Goal: Transaction & Acquisition: Purchase product/service

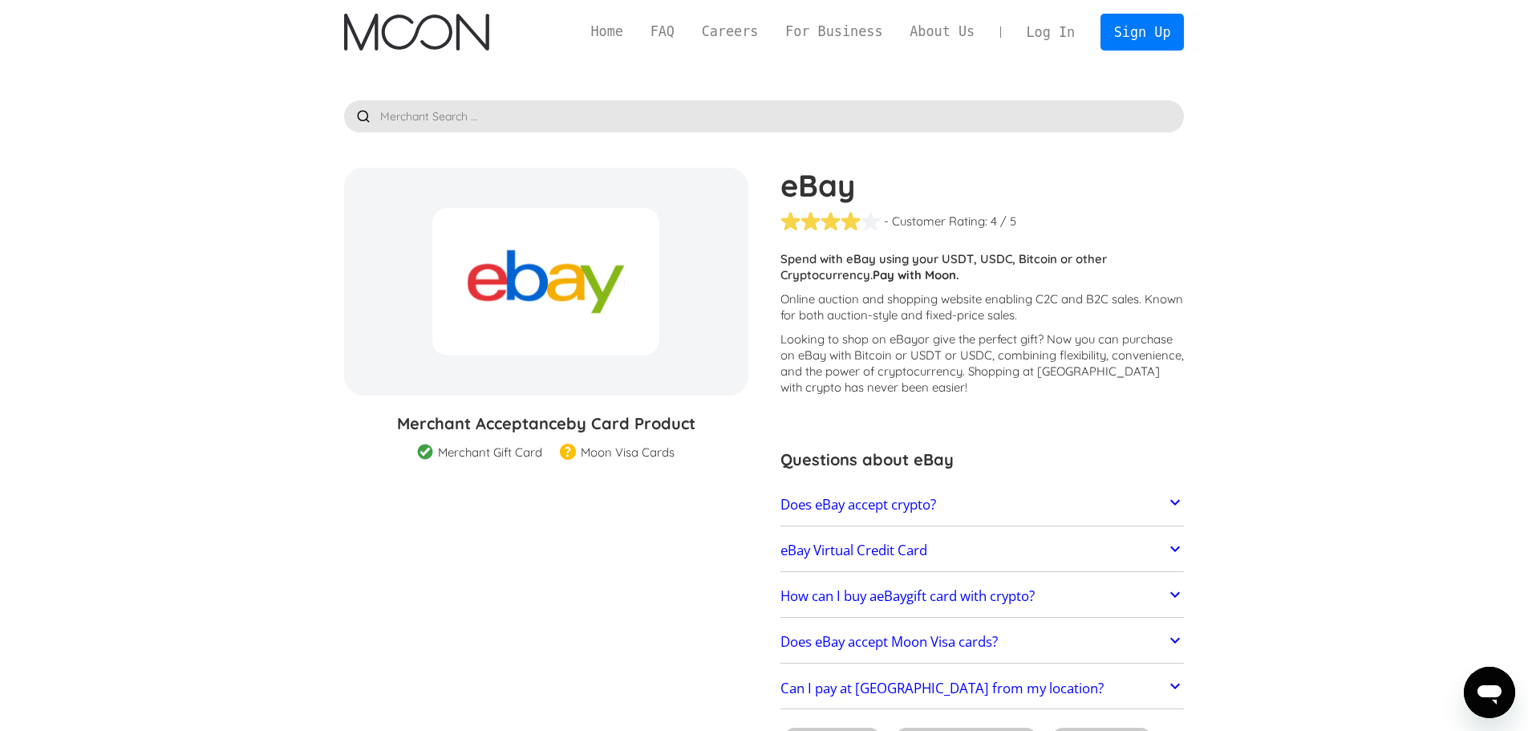
click at [1111, 424] on div "eBay - Customer Rating: ( 🏅 🛡️ 🏅&🛡️ ) 1 5 1.5 2 2.5 3 3.5 4 4.5 5 / 5 Customers…" at bounding box center [974, 462] width 420 height 589
click at [1147, 34] on link "Sign Up" at bounding box center [1141, 32] width 83 height 36
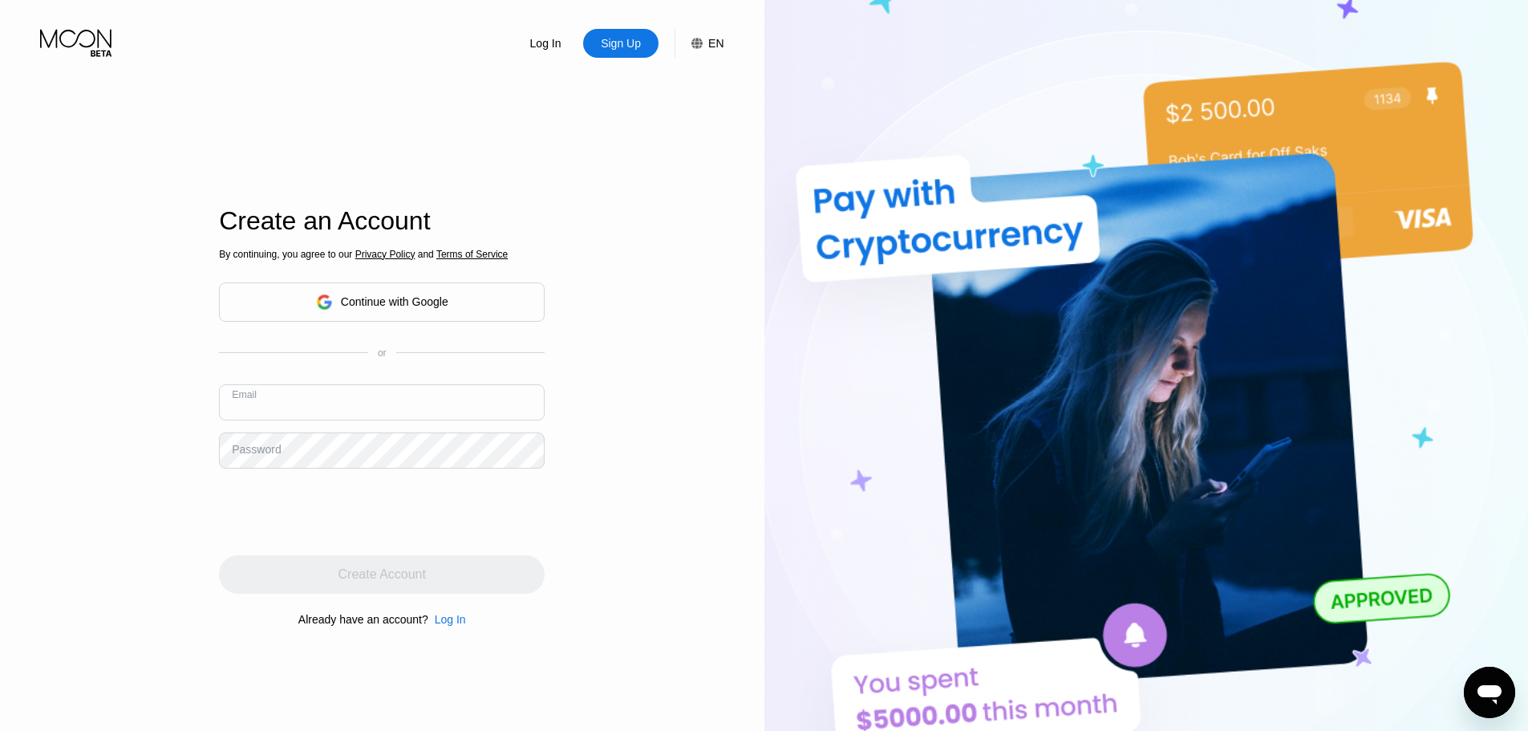
click at [324, 412] on input "text" at bounding box center [382, 402] width 326 height 36
type input "T"
type input "[EMAIL_ADDRESS][DOMAIN_NAME]"
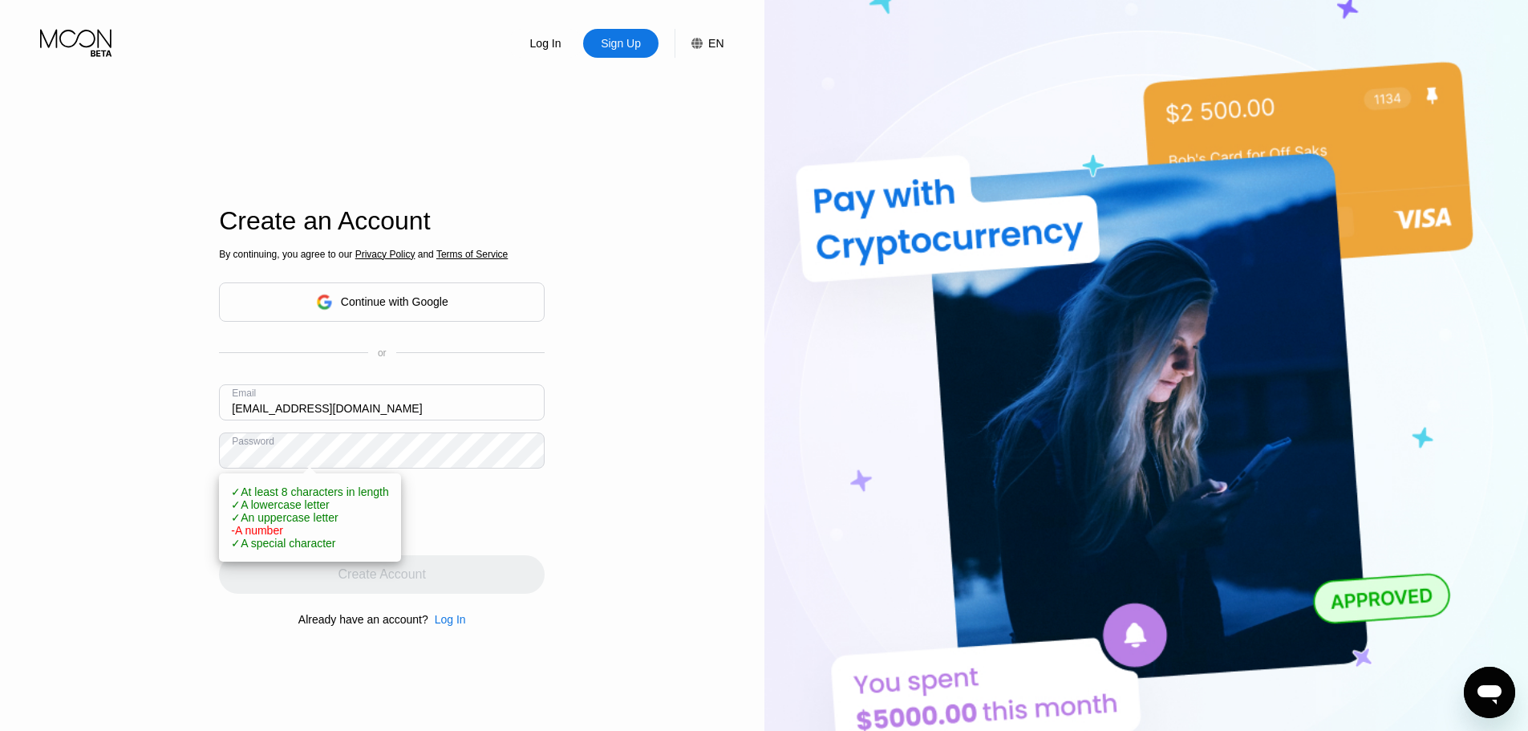
click at [561, 532] on div "Log In Sign Up EN Language English Save Create an Account By continuing, you ag…" at bounding box center [382, 402] width 764 height 804
click at [572, 562] on div "Log In Sign Up EN Language English Save Create an Account By continuing, you ag…" at bounding box center [382, 402] width 764 height 804
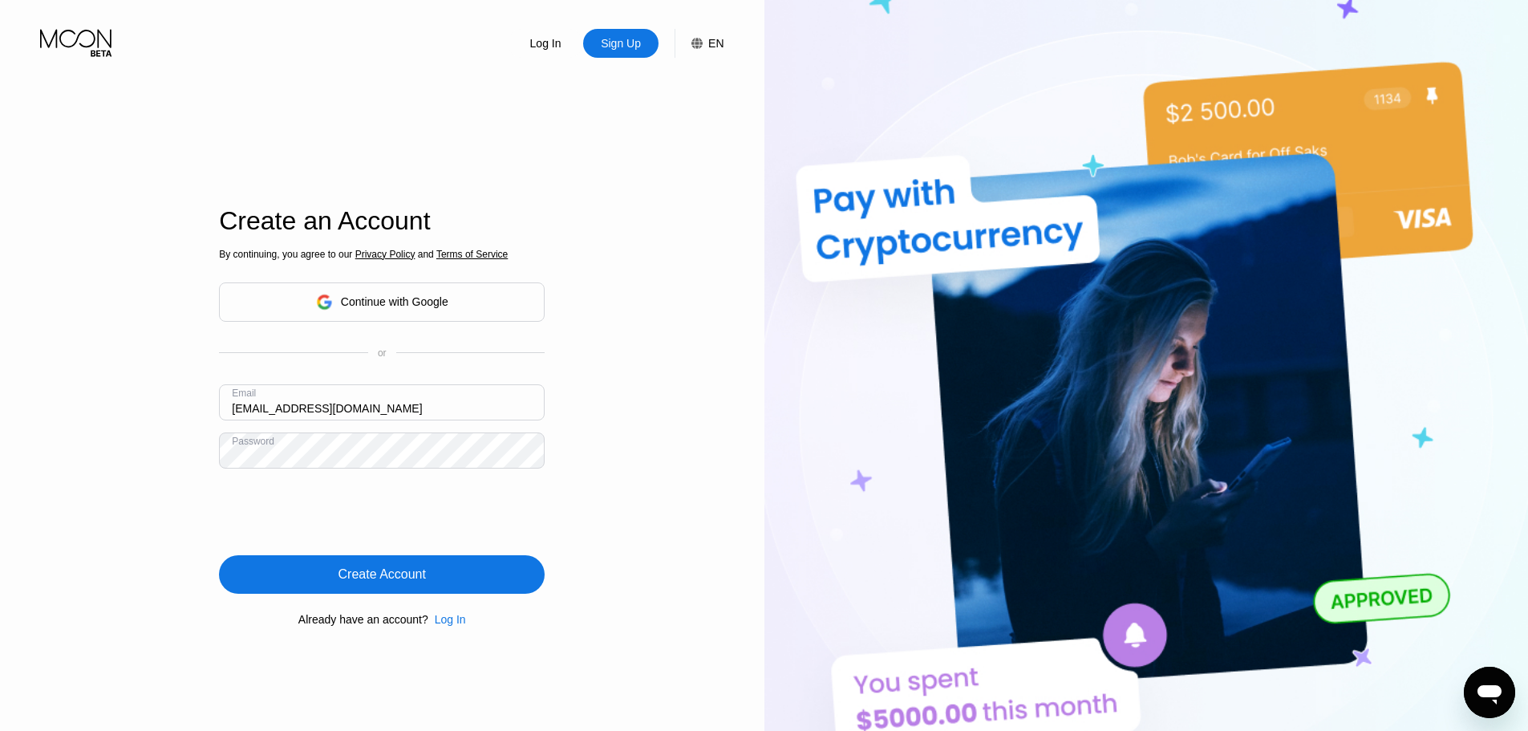
click at [390, 582] on div "Create Account" at bounding box center [381, 574] width 87 height 16
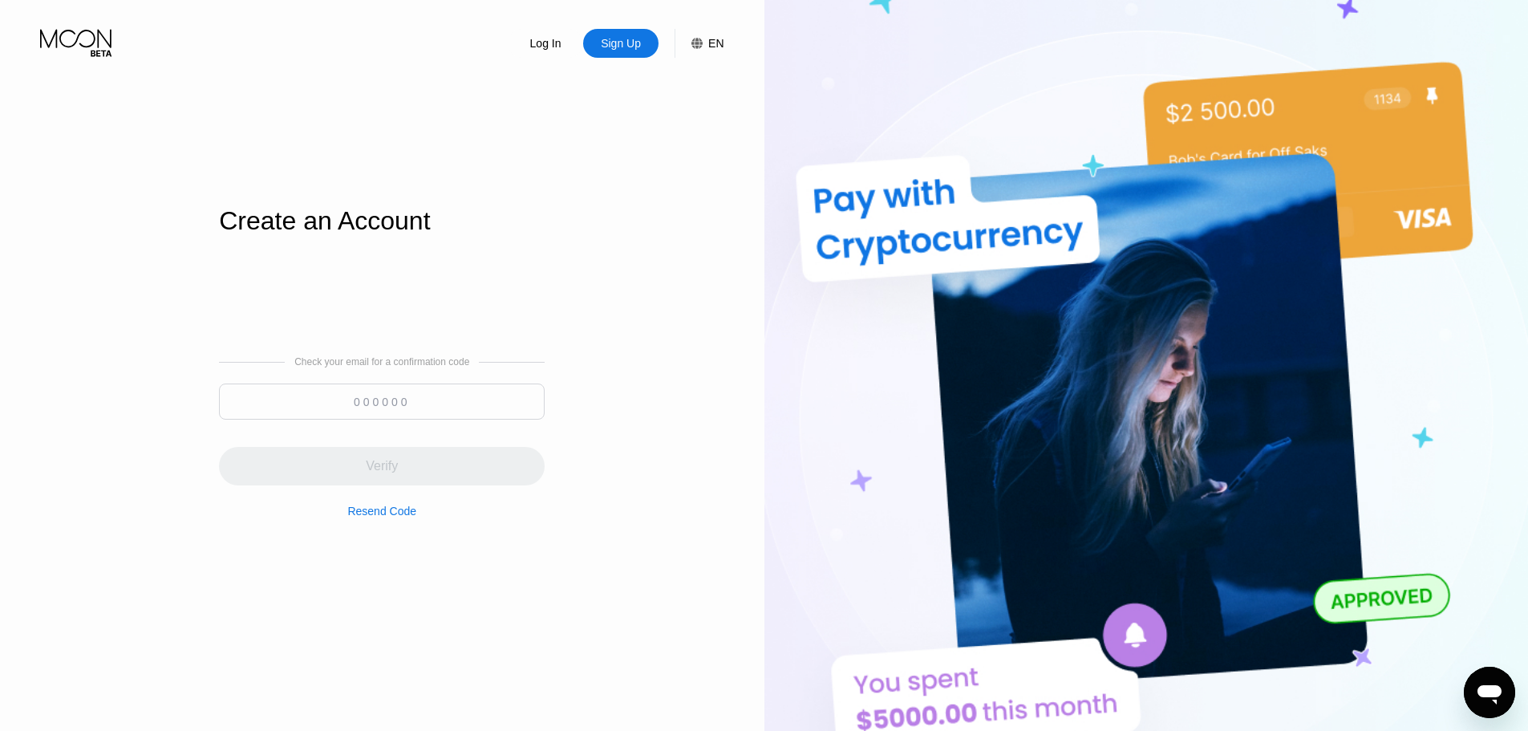
drag, startPoint x: 944, startPoint y: 50, endPoint x: 890, endPoint y: 64, distance: 56.4
click at [890, 64] on img at bounding box center [1146, 402] width 764 height 804
click at [0, 76] on div "Log In Sign Up EN Language English Save Create an Account Check your email for …" at bounding box center [382, 402] width 764 height 804
click at [329, 411] on input at bounding box center [382, 401] width 326 height 36
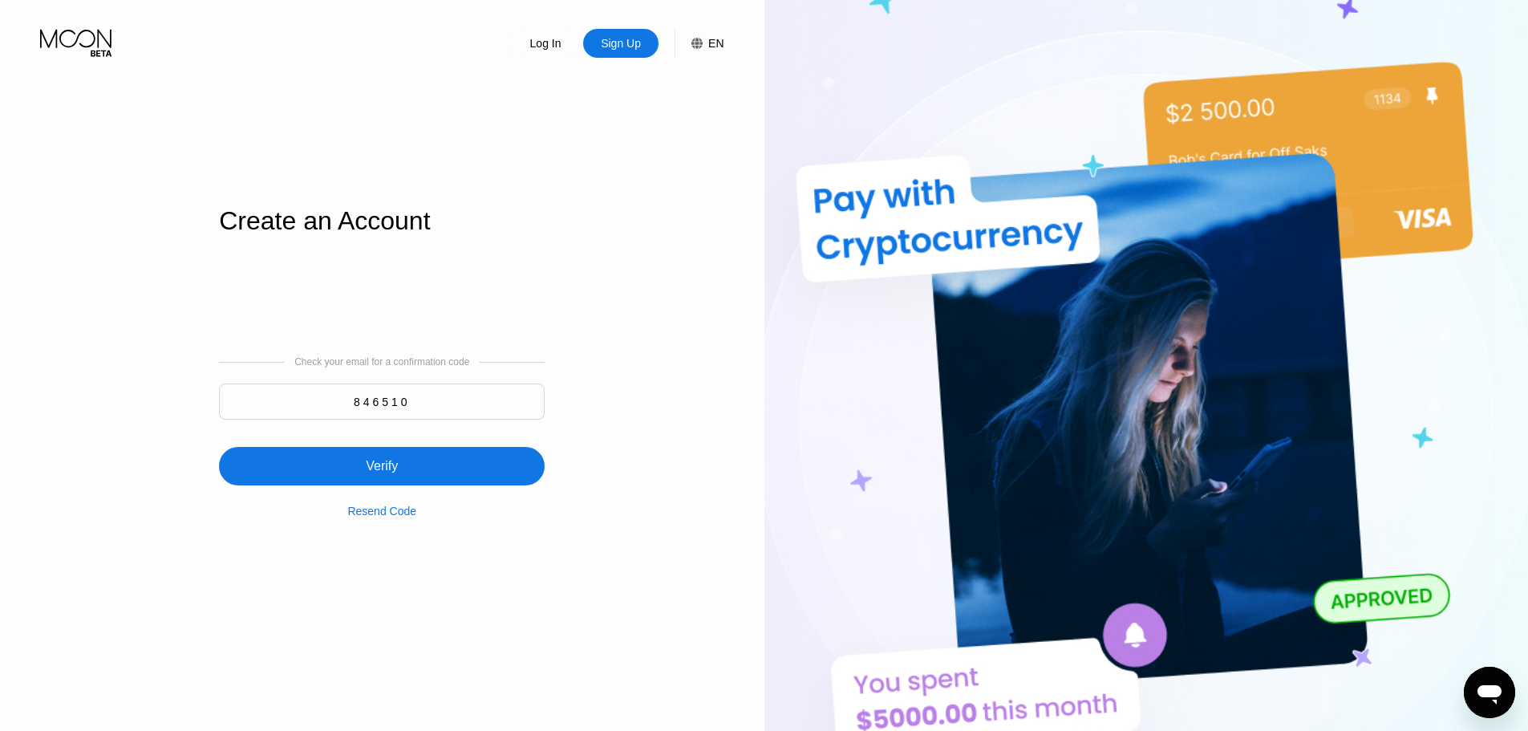
type input "846510"
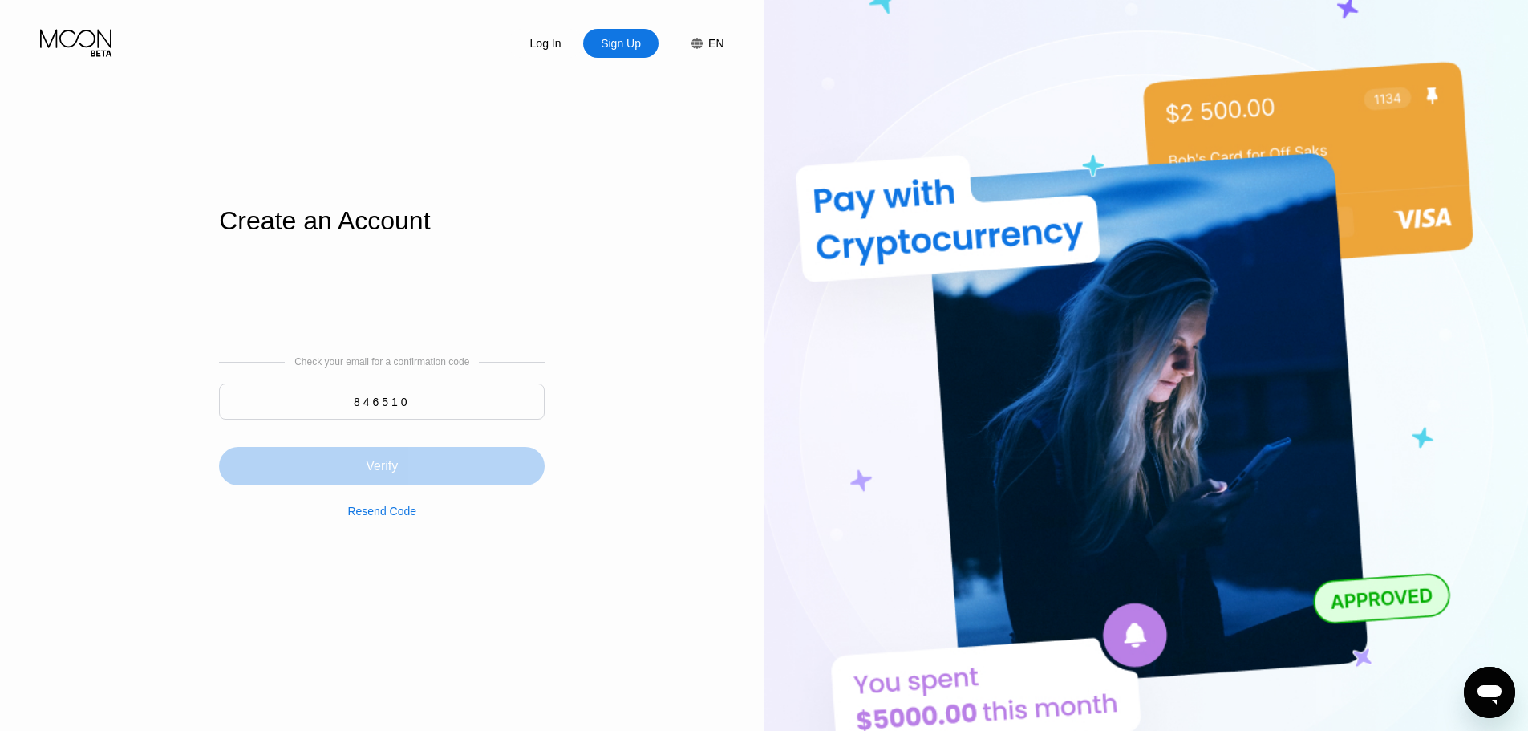
click at [373, 484] on div "Verify" at bounding box center [382, 466] width 326 height 39
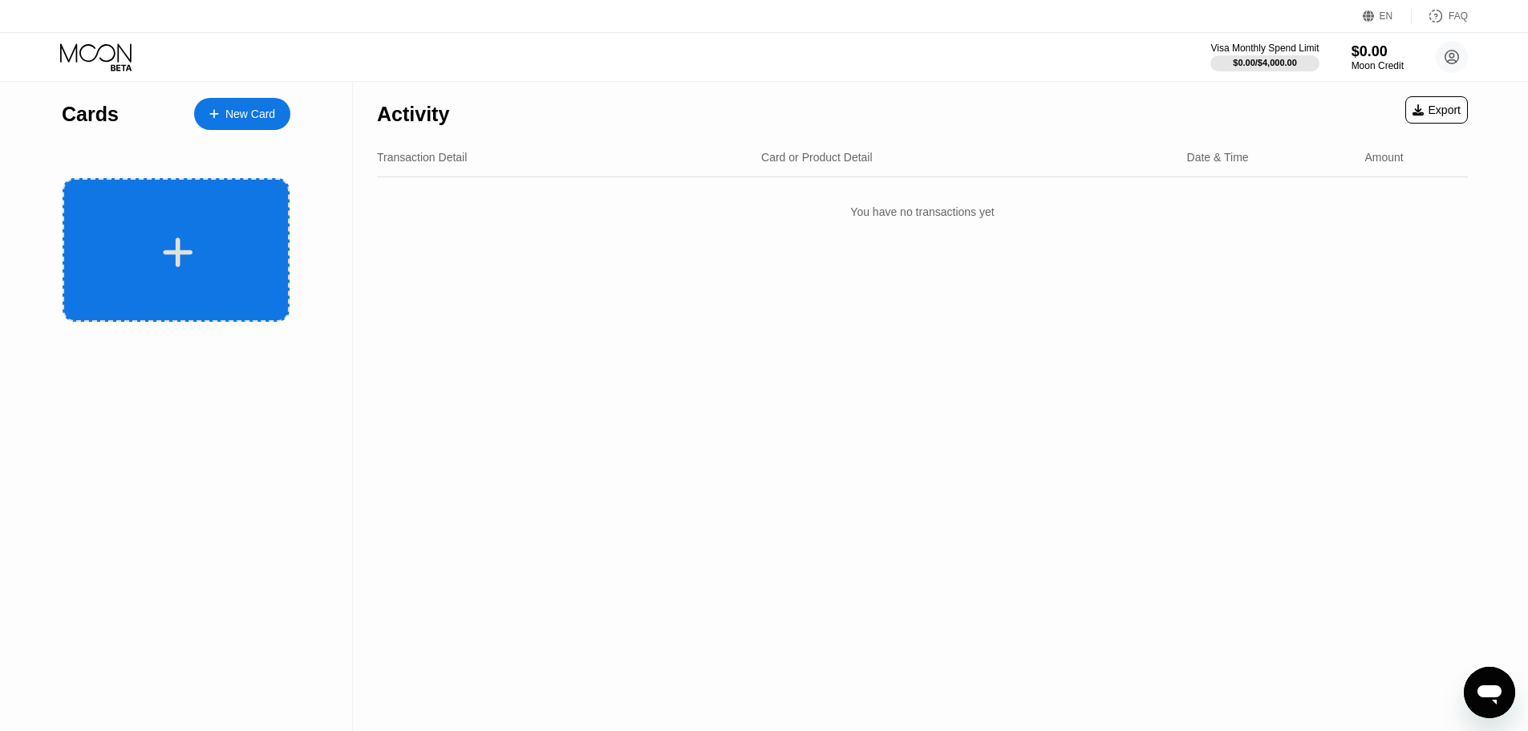
click at [171, 241] on icon at bounding box center [177, 252] width 31 height 36
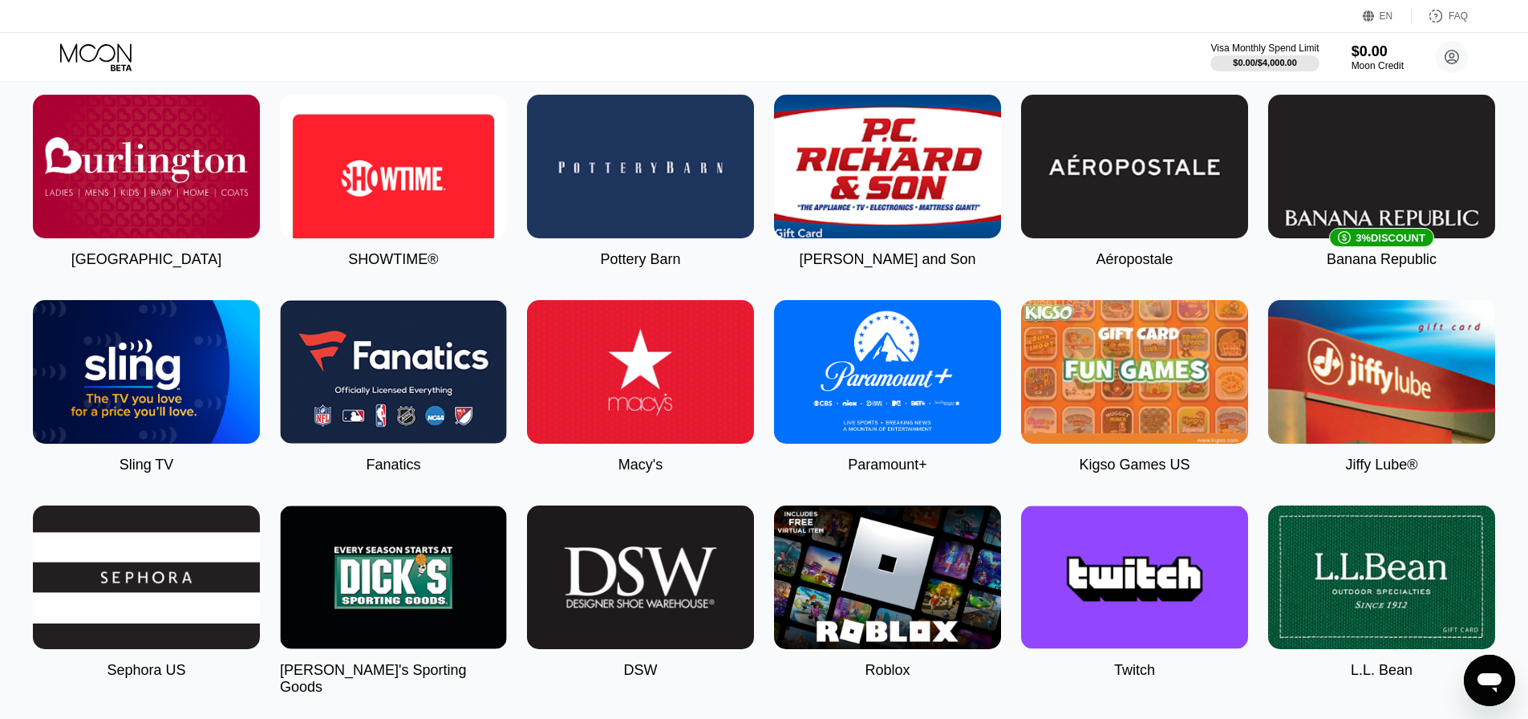
scroll to position [1120, 0]
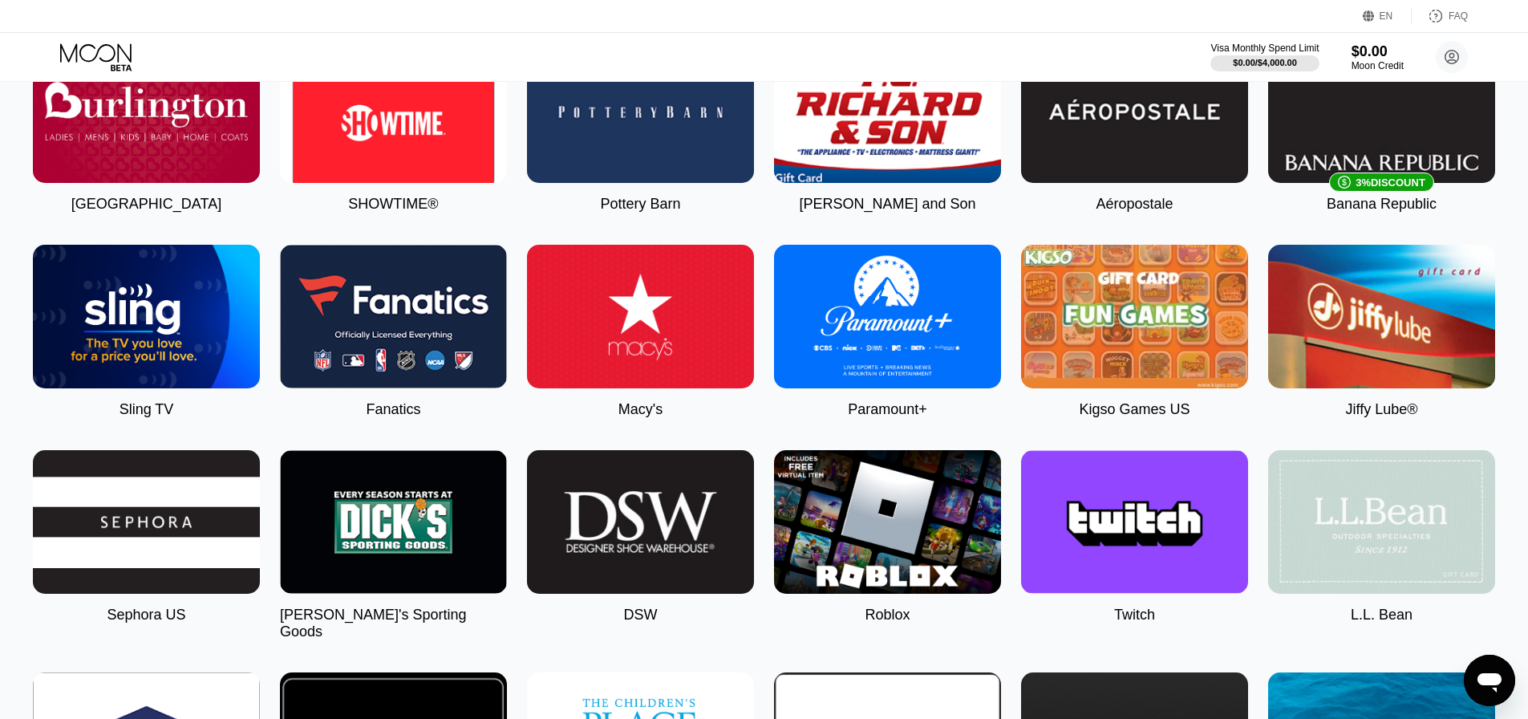
click at [1426, 508] on img at bounding box center [1381, 522] width 227 height 144
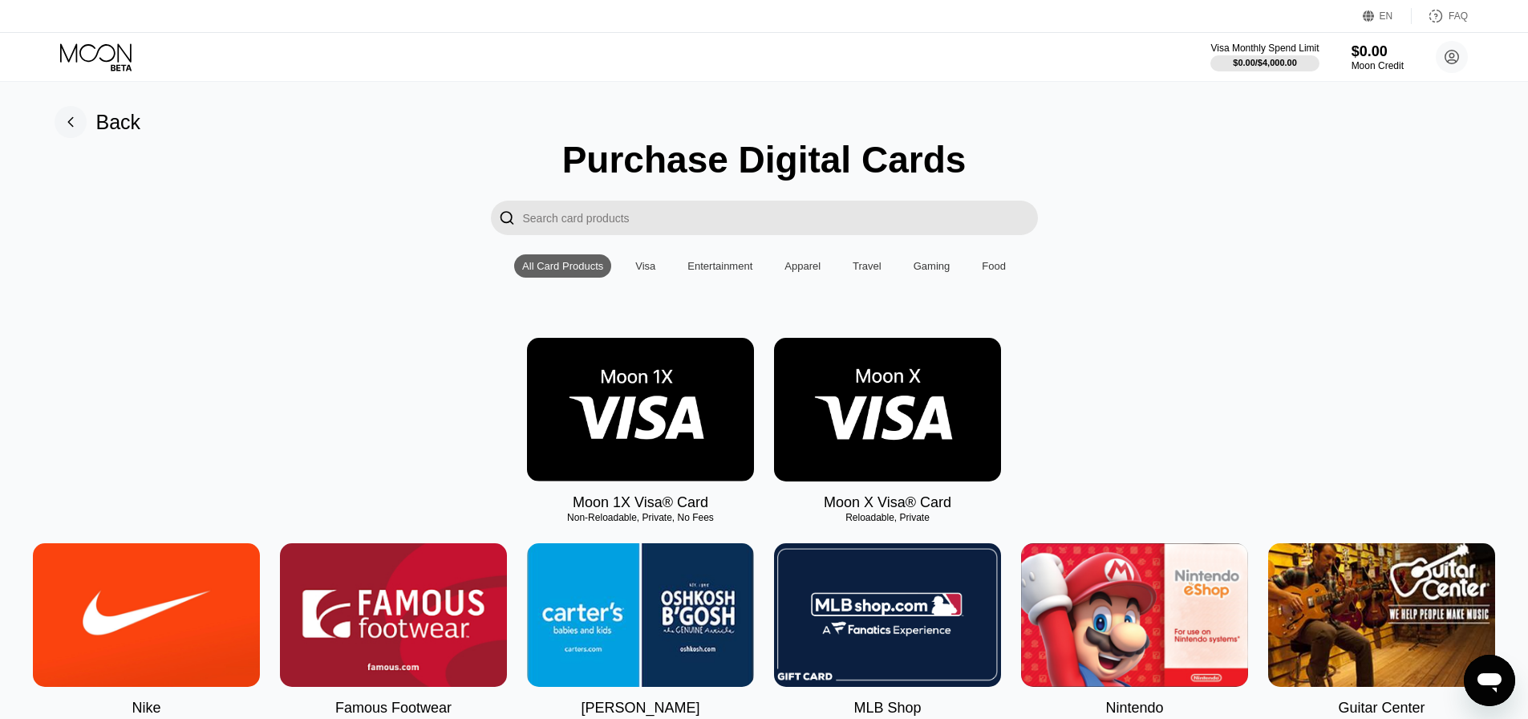
type input "0"
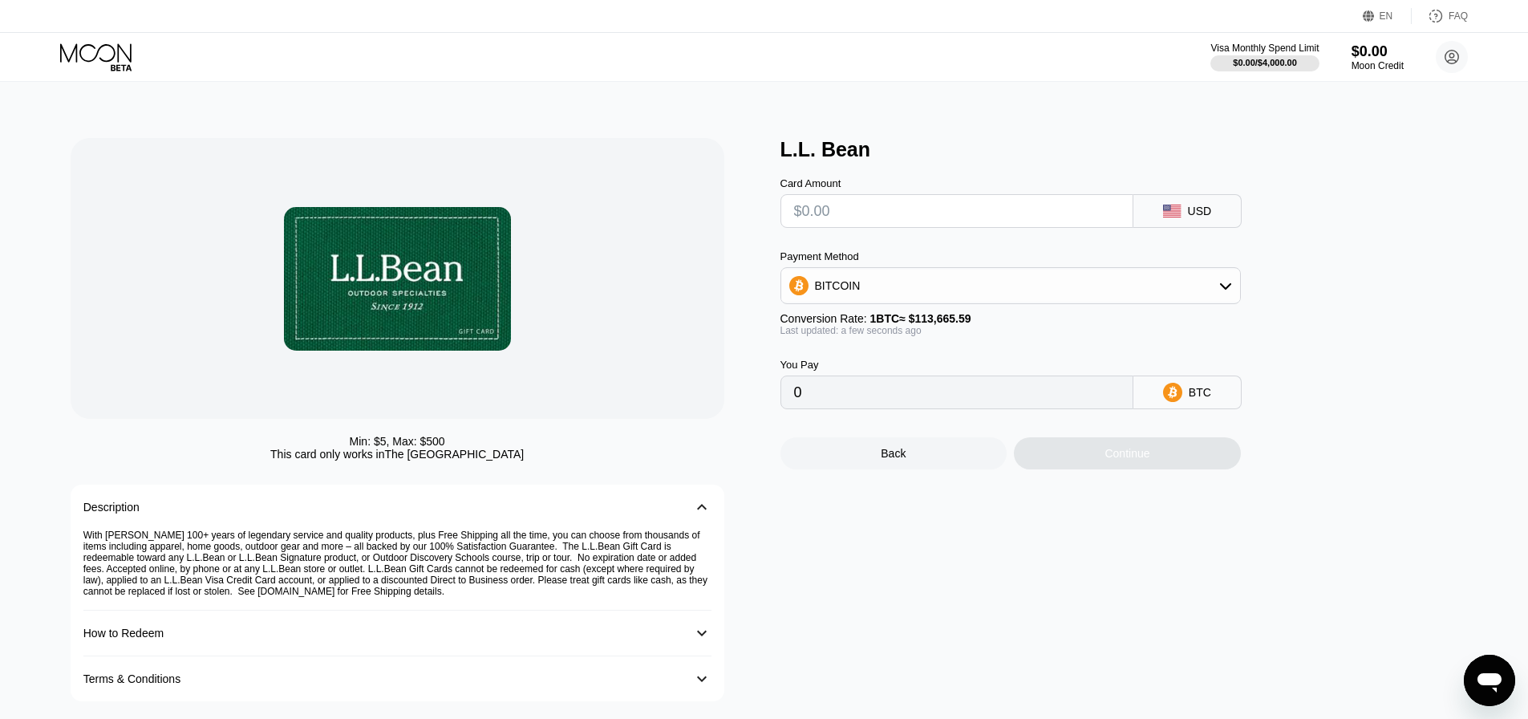
click at [1060, 217] on input "text" at bounding box center [957, 211] width 326 height 32
type input "$6"
type input "0.00005279"
type input "$60"
type input "0.00052787"
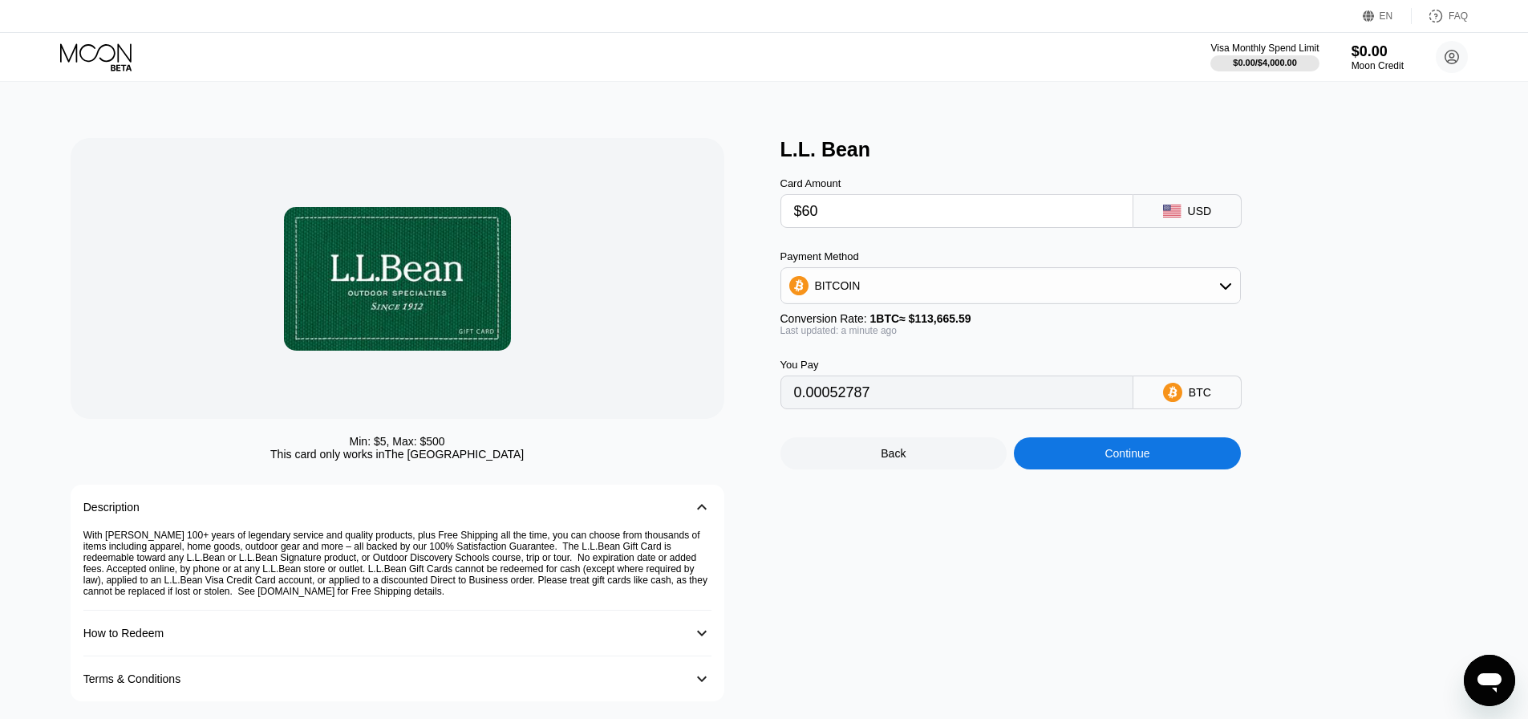
type input "$600"
type input "0.00527865"
type input "$6000"
type input "0.05278643"
type input "$600"
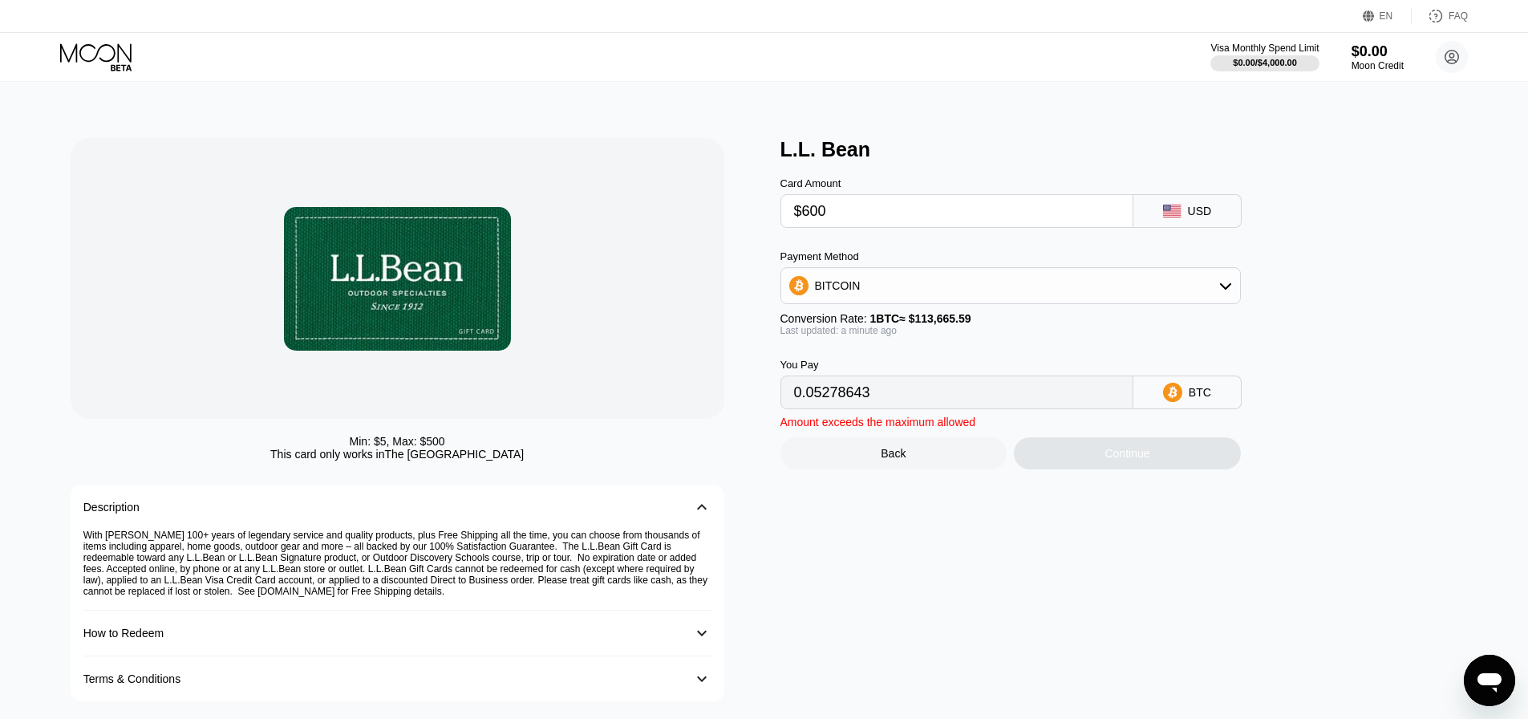
type input "0.00527865"
type input "$60"
type input "0.00052787"
type input "$60"
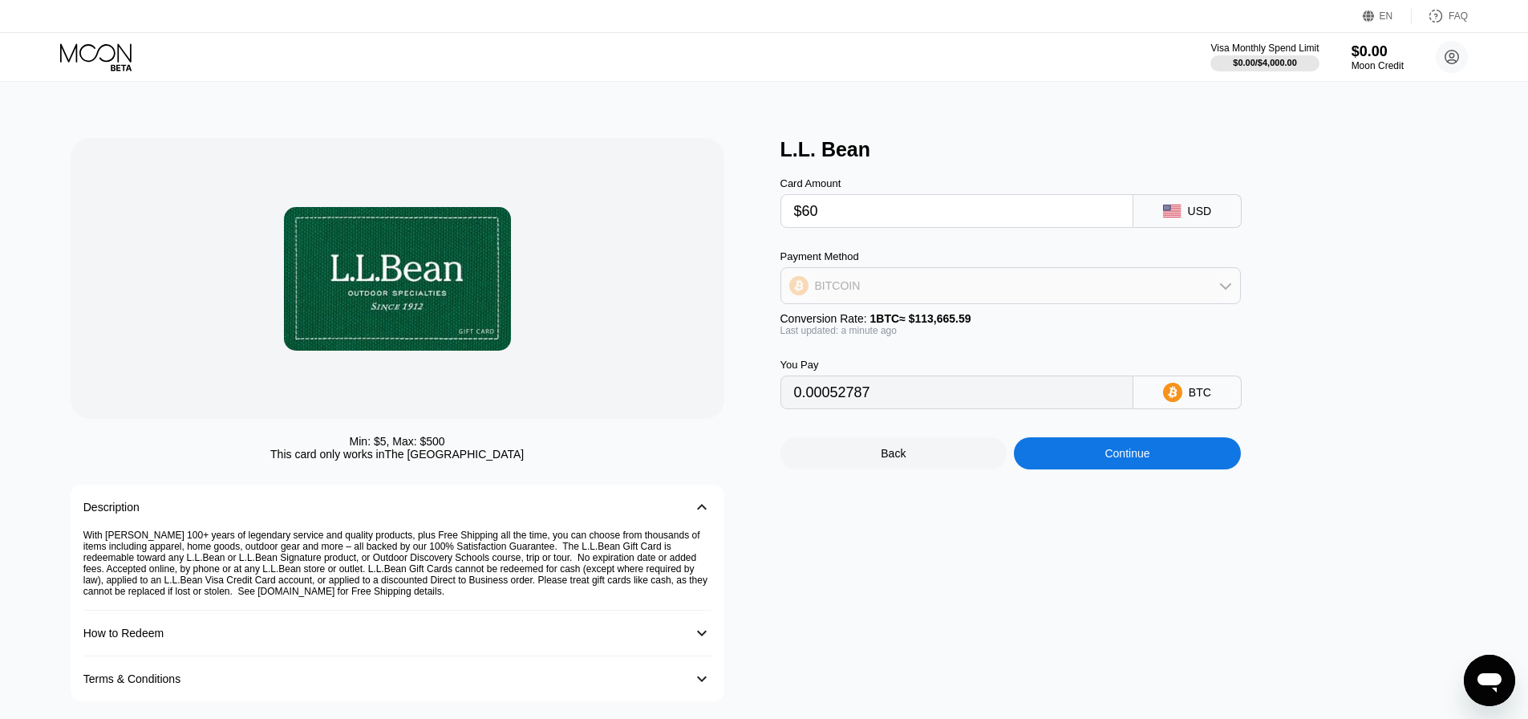
click at [1224, 292] on icon at bounding box center [1225, 285] width 13 height 13
click at [982, 358] on div "USDT on TRON" at bounding box center [1010, 365] width 451 height 32
click at [1230, 292] on icon at bounding box center [1225, 285] width 13 height 13
click at [969, 318] on div "BITCOIN" at bounding box center [1010, 329] width 460 height 35
click at [890, 319] on div "BITCOIN" at bounding box center [1010, 329] width 460 height 35
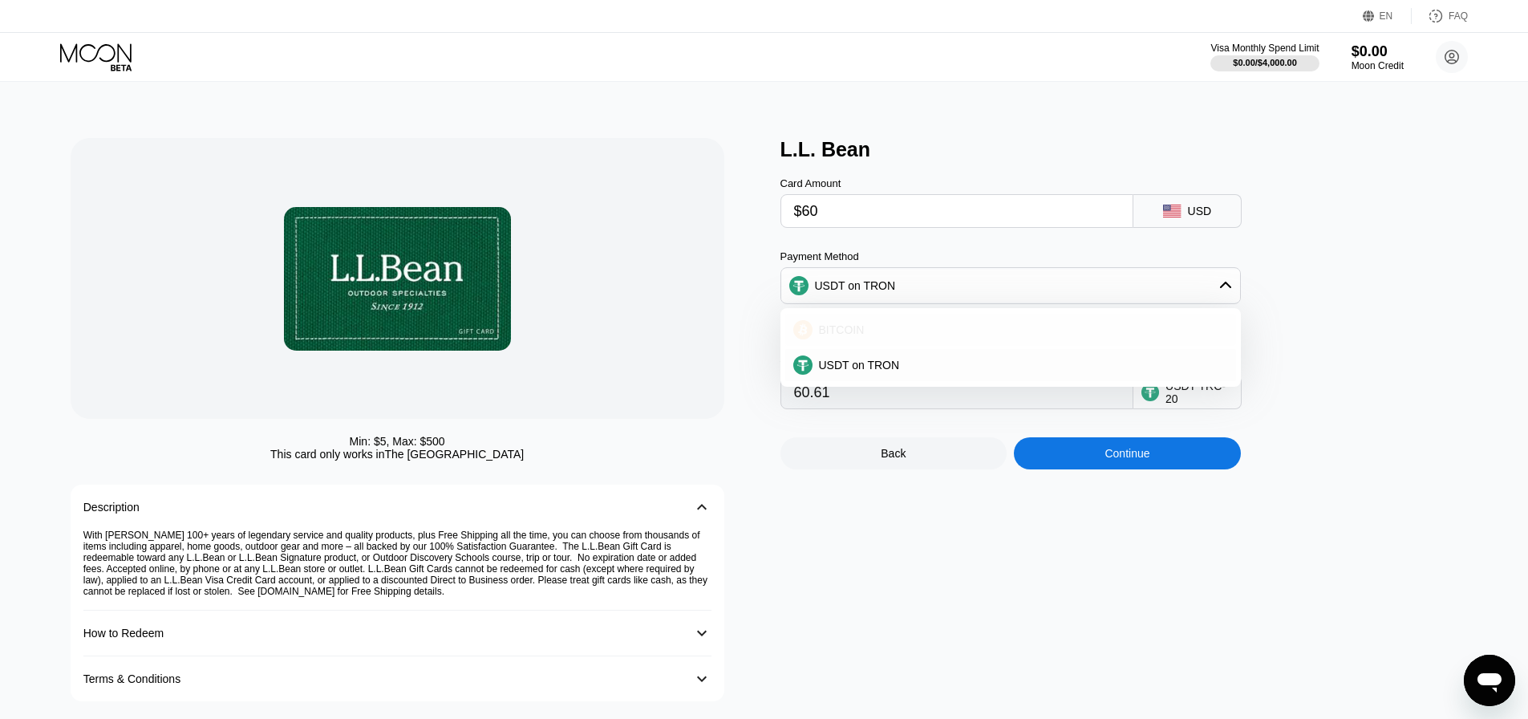
click at [847, 344] on div "BITCOIN" at bounding box center [1010, 330] width 451 height 32
type input "0.00052787"
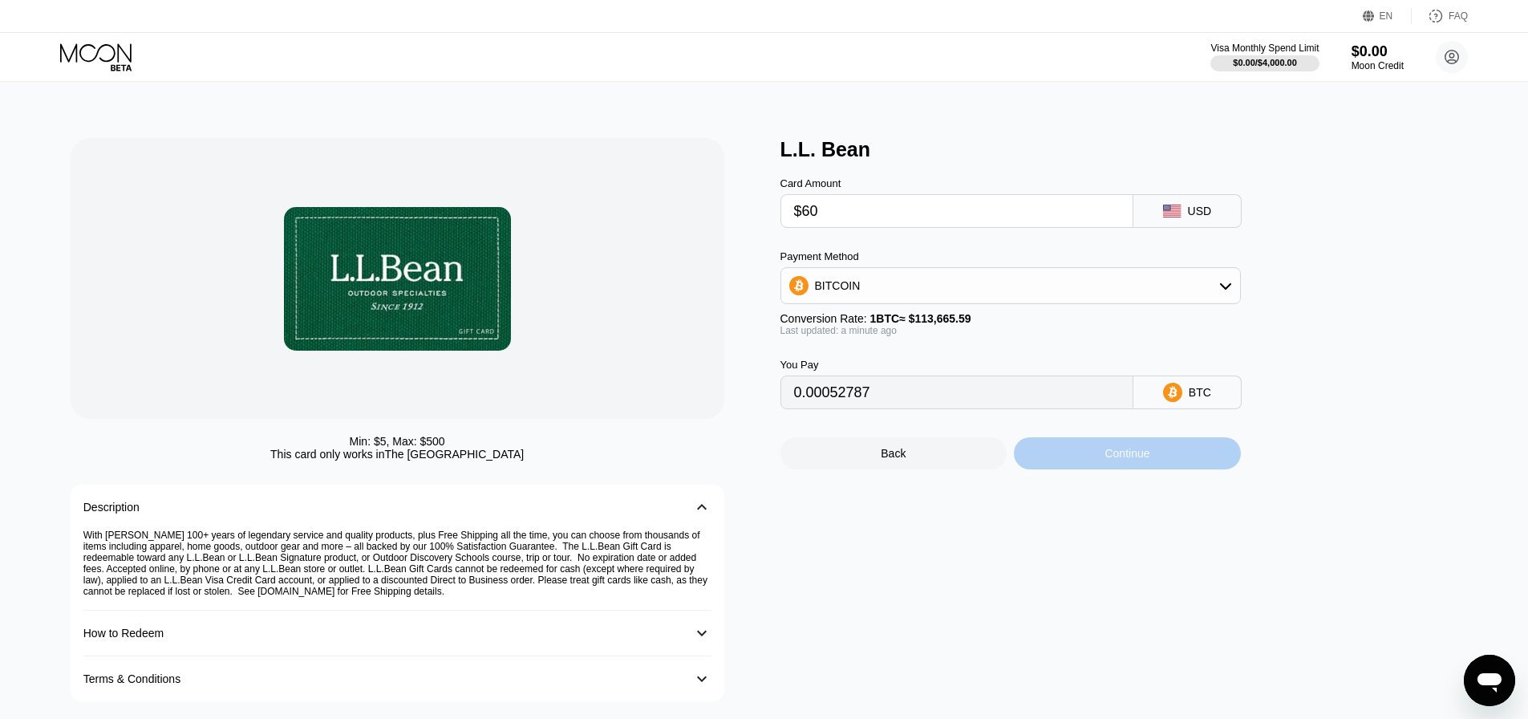
click at [1046, 461] on div "Continue" at bounding box center [1127, 453] width 227 height 32
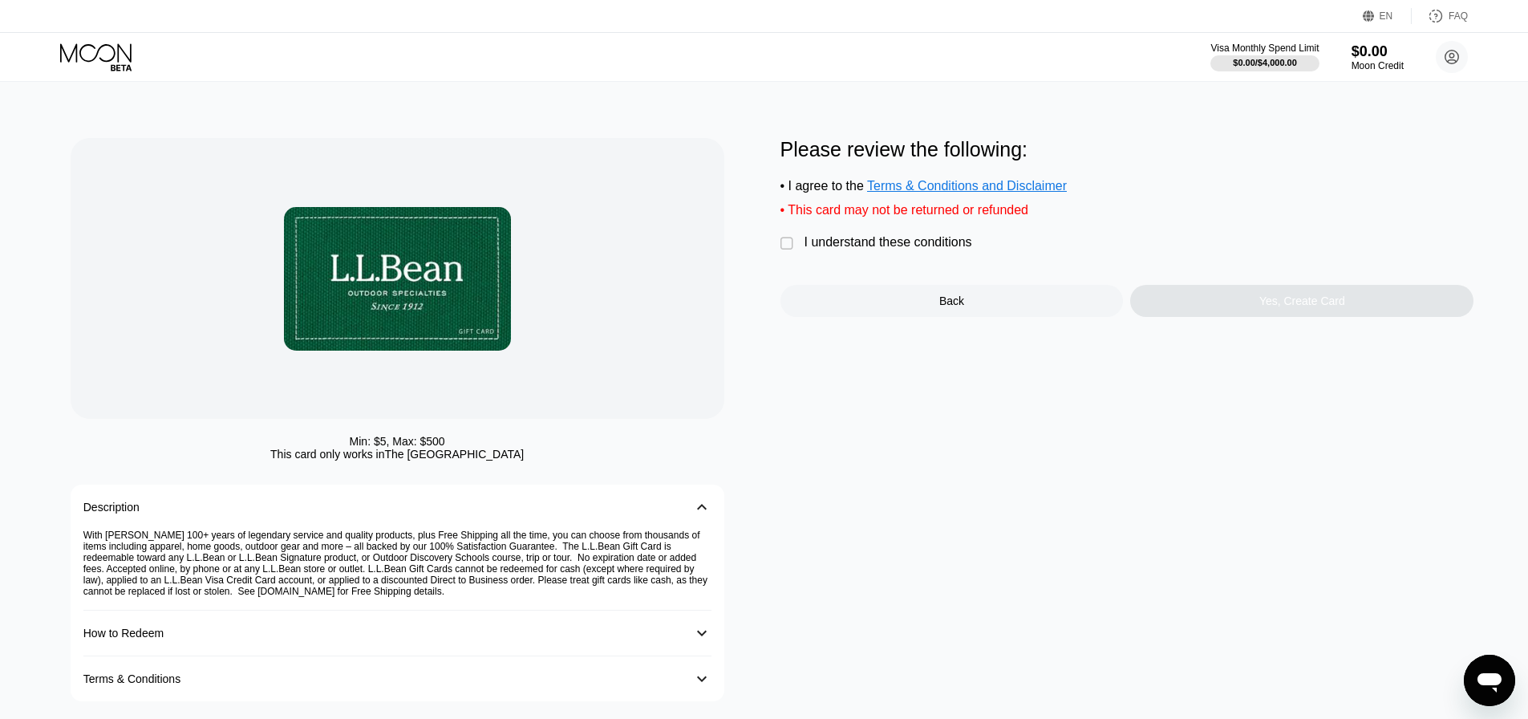
click at [784, 251] on div "" at bounding box center [788, 244] width 16 height 16
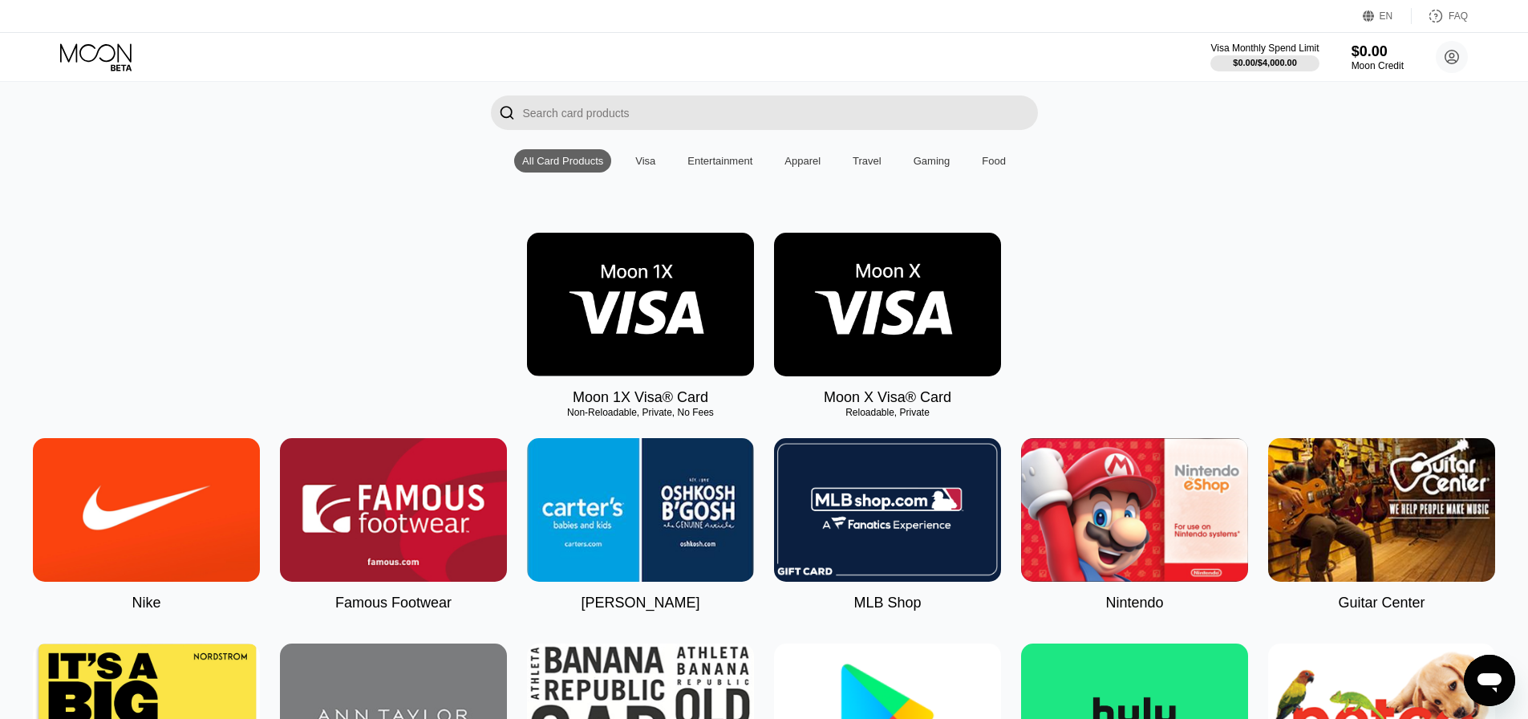
scroll to position [111, 0]
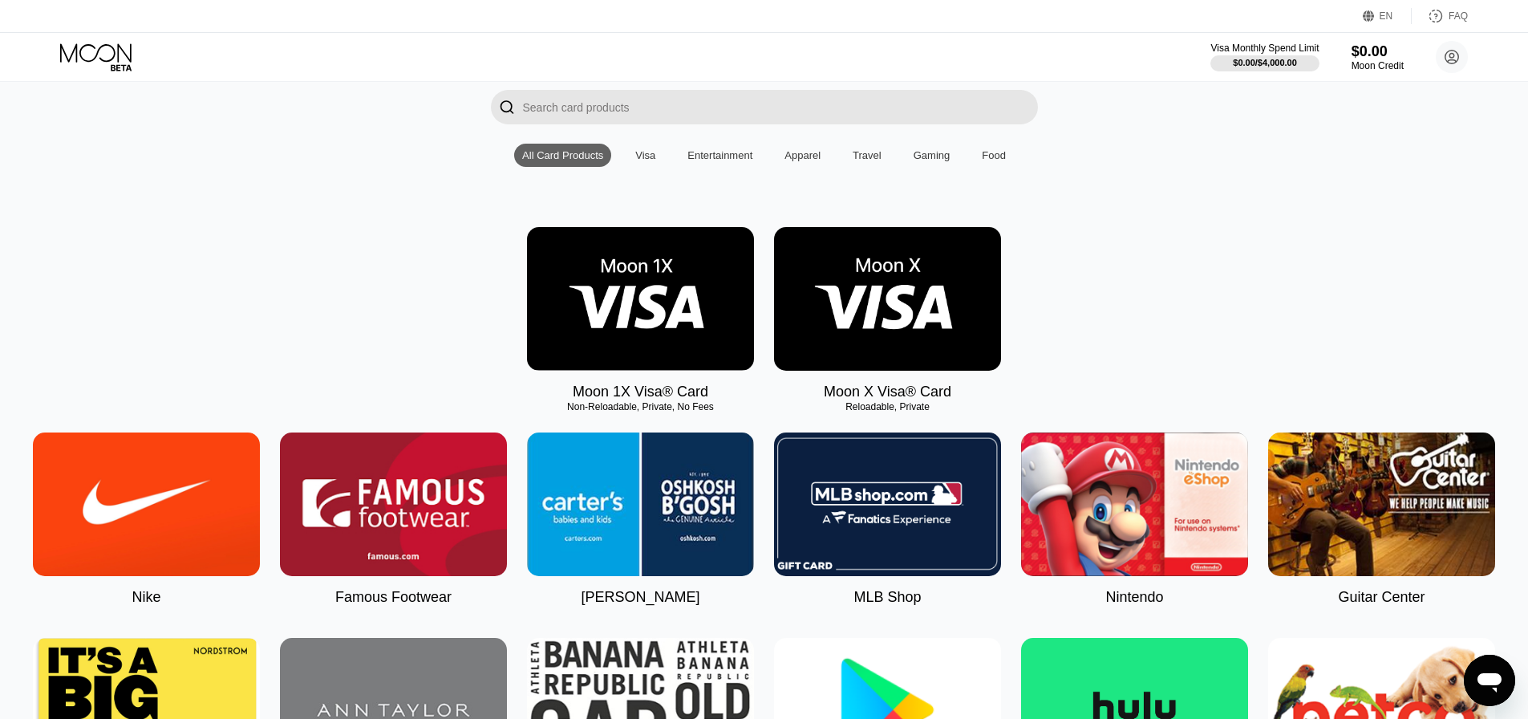
click at [653, 334] on img at bounding box center [640, 299] width 227 height 144
